Goal: Find specific page/section: Find specific page/section

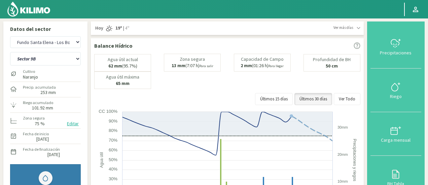
select select "1505: Object"
select select "35: Object"
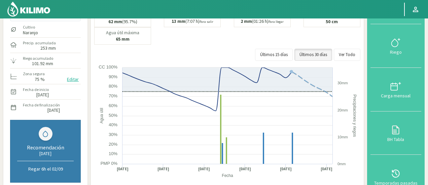
scroll to position [52, 0]
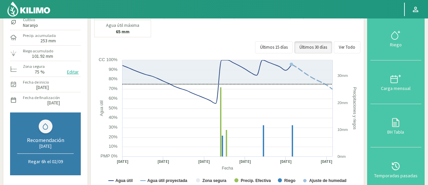
click at [53, 160] on p "Regar 6h el 02/09" at bounding box center [45, 162] width 57 height 6
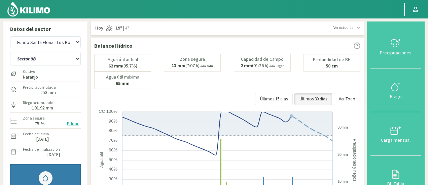
click at [48, 8] on img at bounding box center [29, 9] width 44 height 16
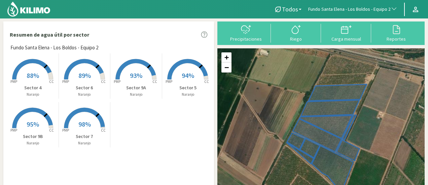
click at [348, 10] on span "Fundo Santa Elena - Los Boldos - Equipo 2" at bounding box center [349, 9] width 82 height 7
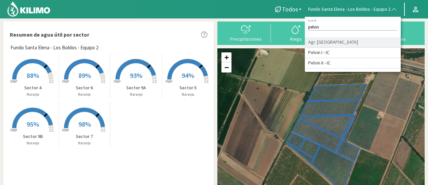
type input "pelvin"
click at [324, 45] on li "Agr. [GEOGRAPHIC_DATA]" at bounding box center [353, 42] width 96 height 10
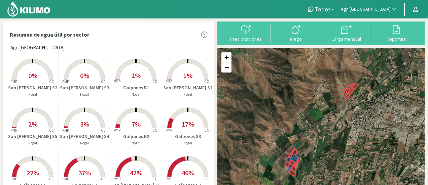
click at [43, 73] on rect at bounding box center [33, 80] width 54 height 54
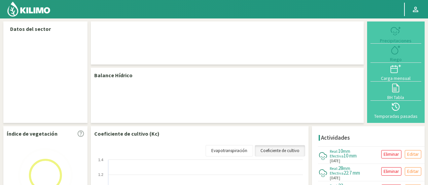
select select "17: Object"
select select "11: Object"
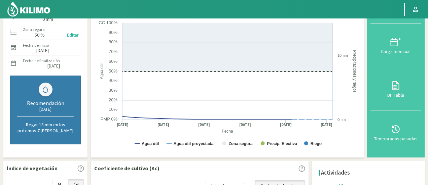
scroll to position [10, 0]
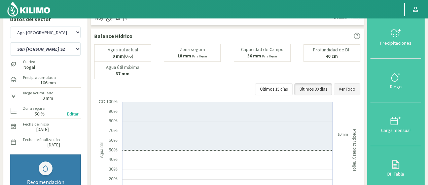
click at [342, 89] on button "Ver Todo" at bounding box center [347, 89] width 27 height 12
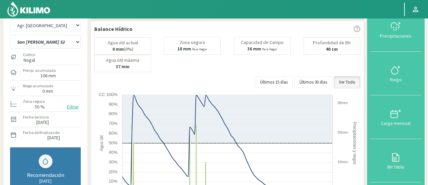
scroll to position [0, 0]
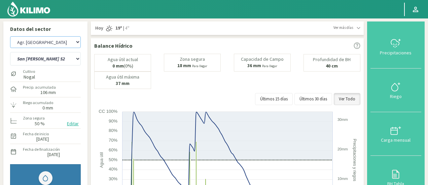
click at [49, 39] on select "Agr. Cardonal Agr. El [PERSON_NAME] [PERSON_NAME] [GEOGRAPHIC_DATA] - IC Agríco…" at bounding box center [45, 42] width 71 height 12
select select "20: Object"
click at [39, 1] on img at bounding box center [29, 9] width 44 height 16
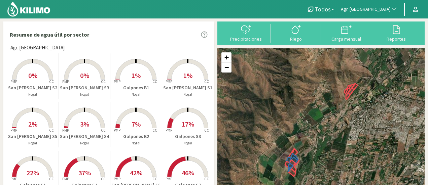
click at [386, 11] on span "Agr. [GEOGRAPHIC_DATA]" at bounding box center [366, 9] width 50 height 7
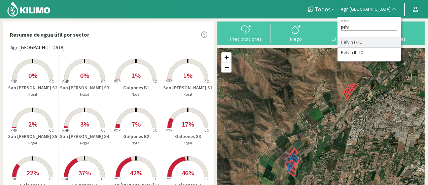
type input "pelvi"
click at [387, 43] on li "Pelvin I - IC" at bounding box center [368, 42] width 63 height 10
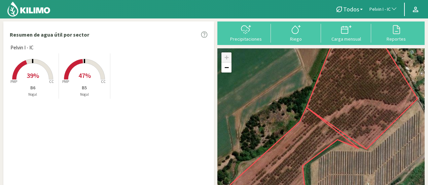
click at [39, 73] on span "39%" at bounding box center [33, 75] width 12 height 8
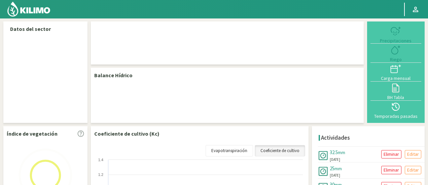
select select "221: Object"
select select "1: Object"
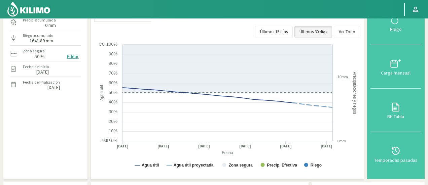
scroll to position [66, 0]
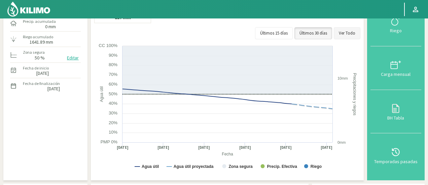
click at [346, 32] on button "Ver Todo" at bounding box center [347, 33] width 27 height 12
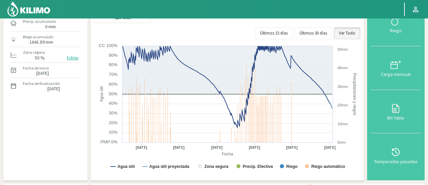
scroll to position [0, 0]
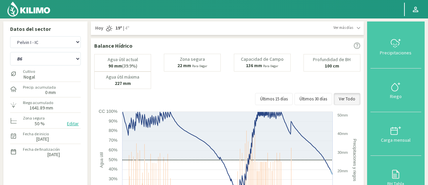
click at [35, 6] on img at bounding box center [29, 9] width 44 height 16
